Goal: Find specific fact: Find specific fact

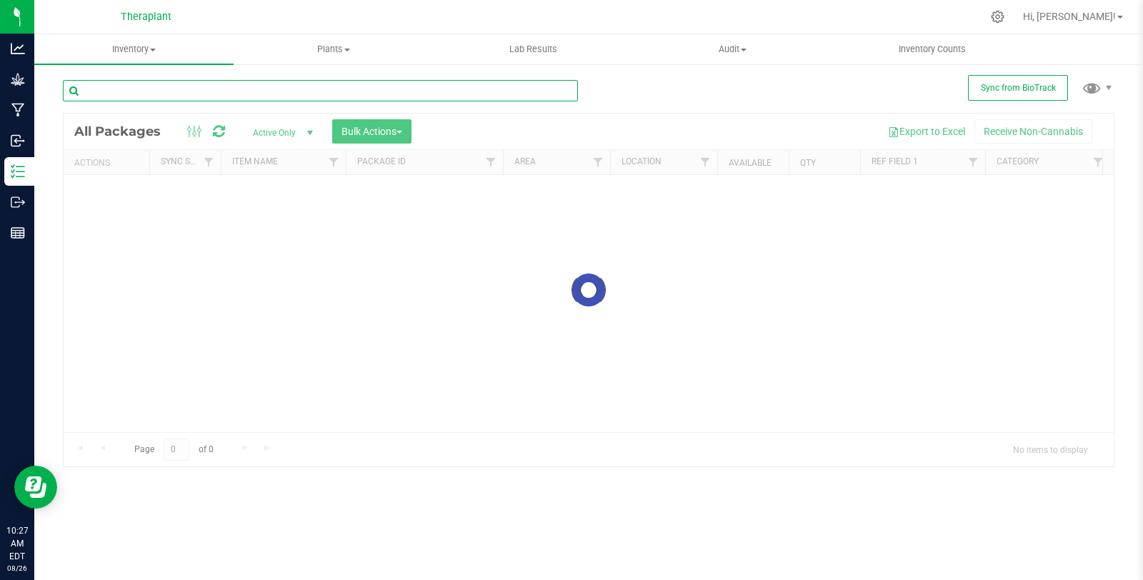
click at [271, 80] on input "text" at bounding box center [320, 90] width 515 height 21
paste input "Low Strength CBN 5:1 Capsule 41218"
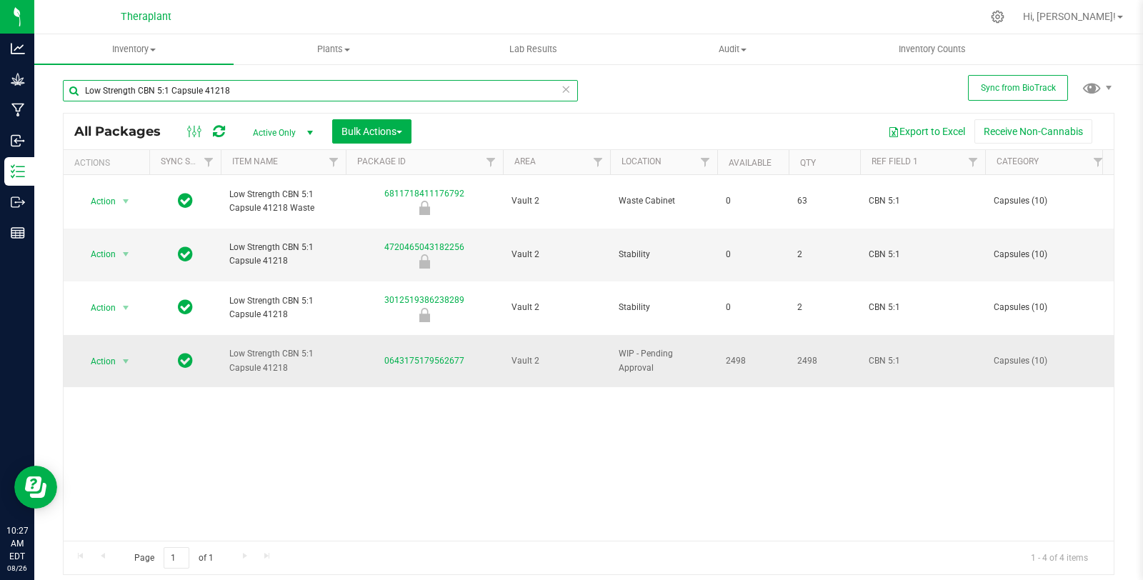
type input "Low Strength CBN 5:1 Capsule 41218"
drag, startPoint x: 375, startPoint y: 315, endPoint x: 481, endPoint y: 313, distance: 105.7
click at [481, 354] on div "0643175179562677" at bounding box center [423, 361] width 161 height 14
copy link "0643175179562677"
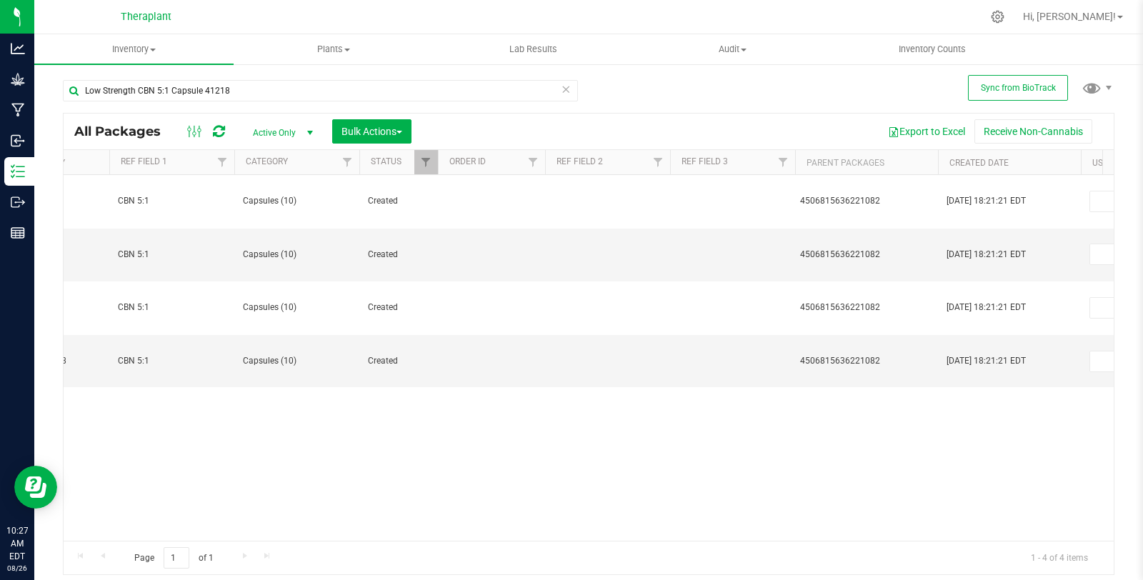
scroll to position [0, 772]
